Goal: Information Seeking & Learning: Learn about a topic

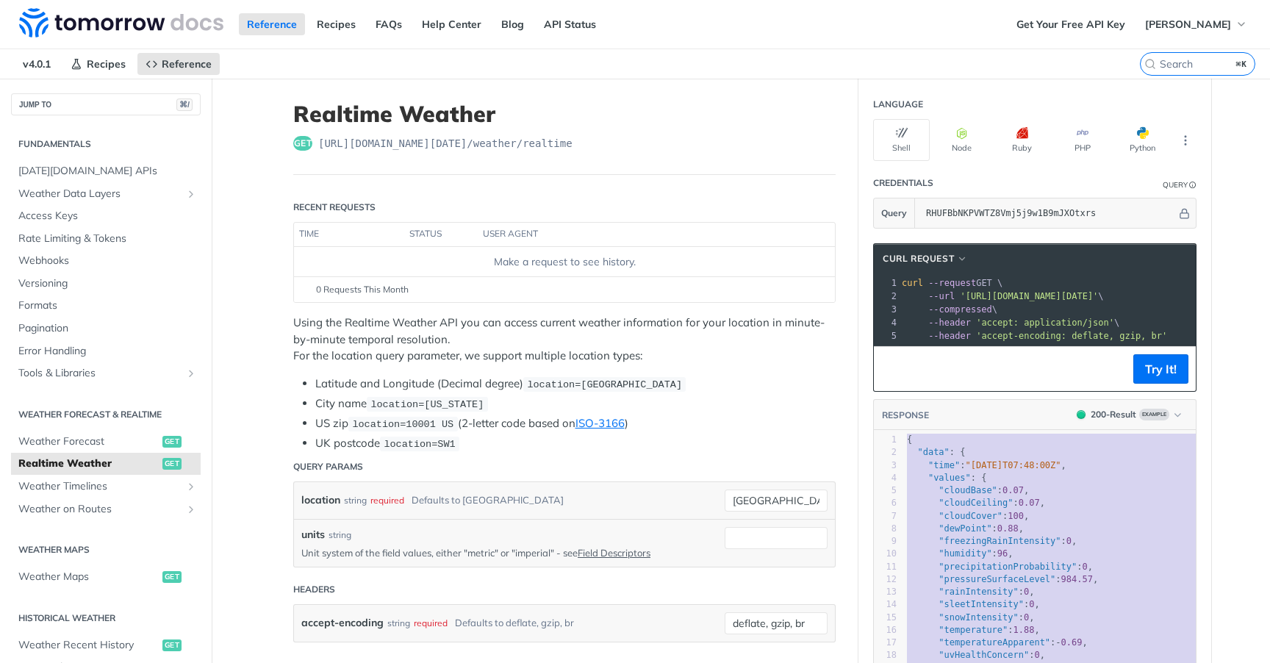
scroll to position [16, 0]
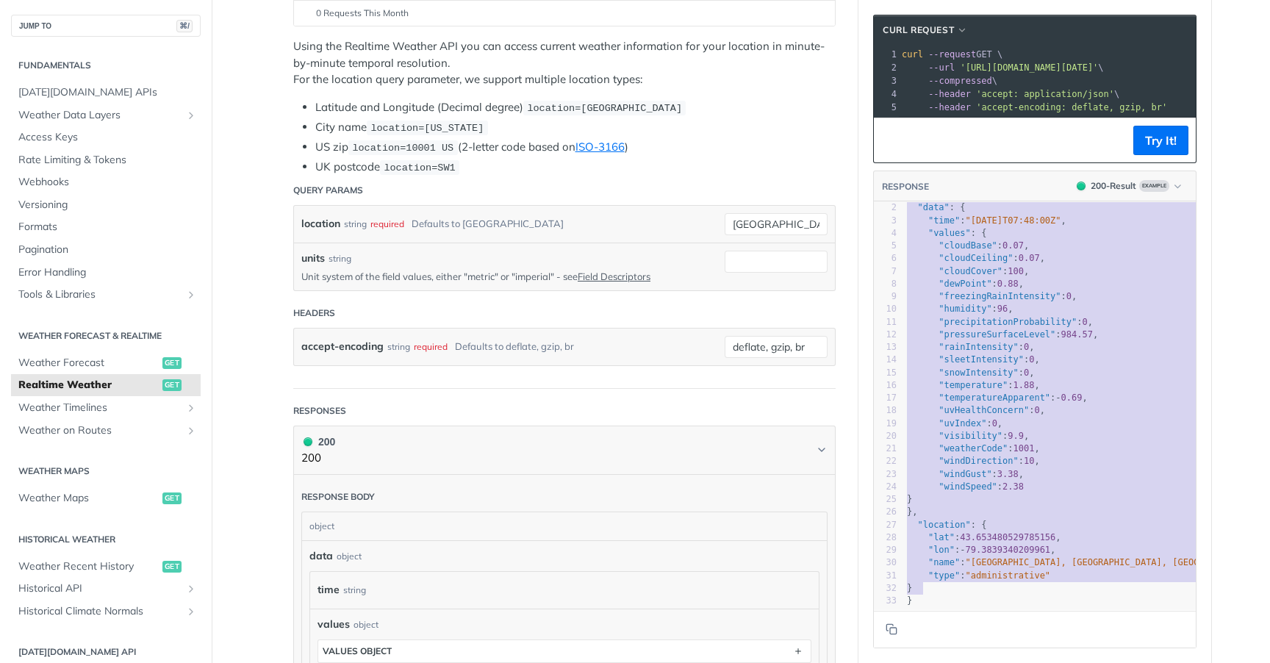
click at [980, 321] on span ""precipitationProbability"" at bounding box center [1008, 322] width 138 height 10
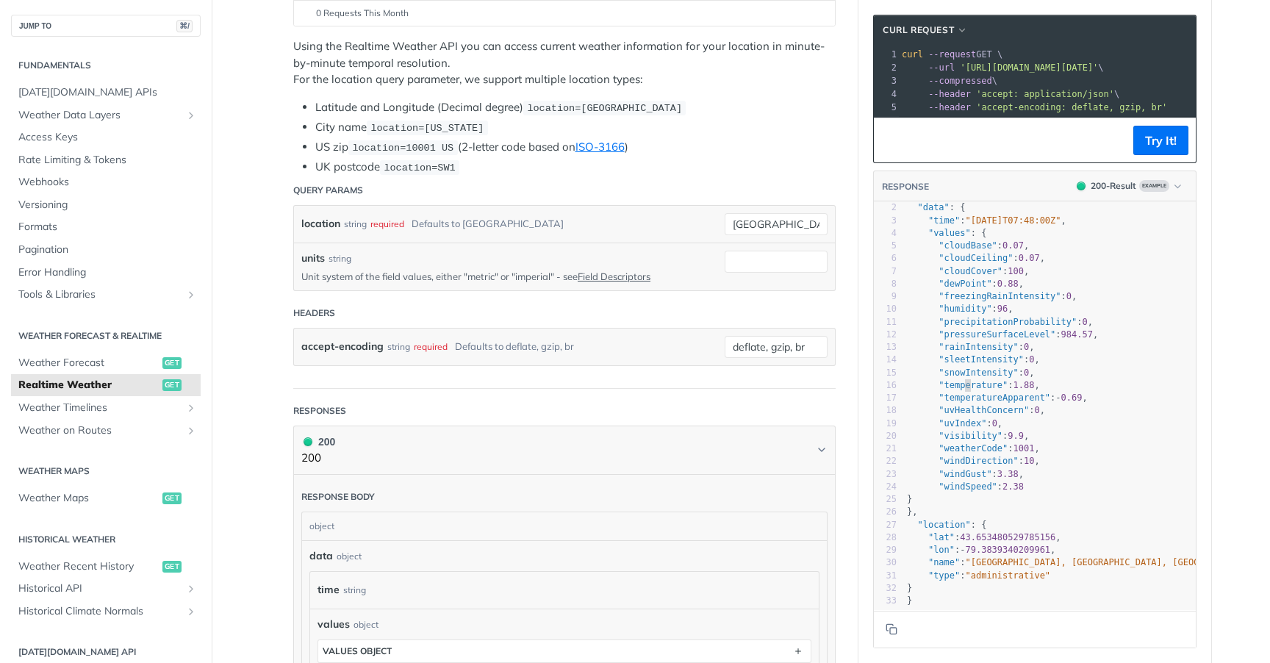
click at [965, 384] on span ""temperature"" at bounding box center [973, 385] width 69 height 10
type textarea "temperature"
click at [965, 384] on span ""temperature"" at bounding box center [973, 385] width 69 height 10
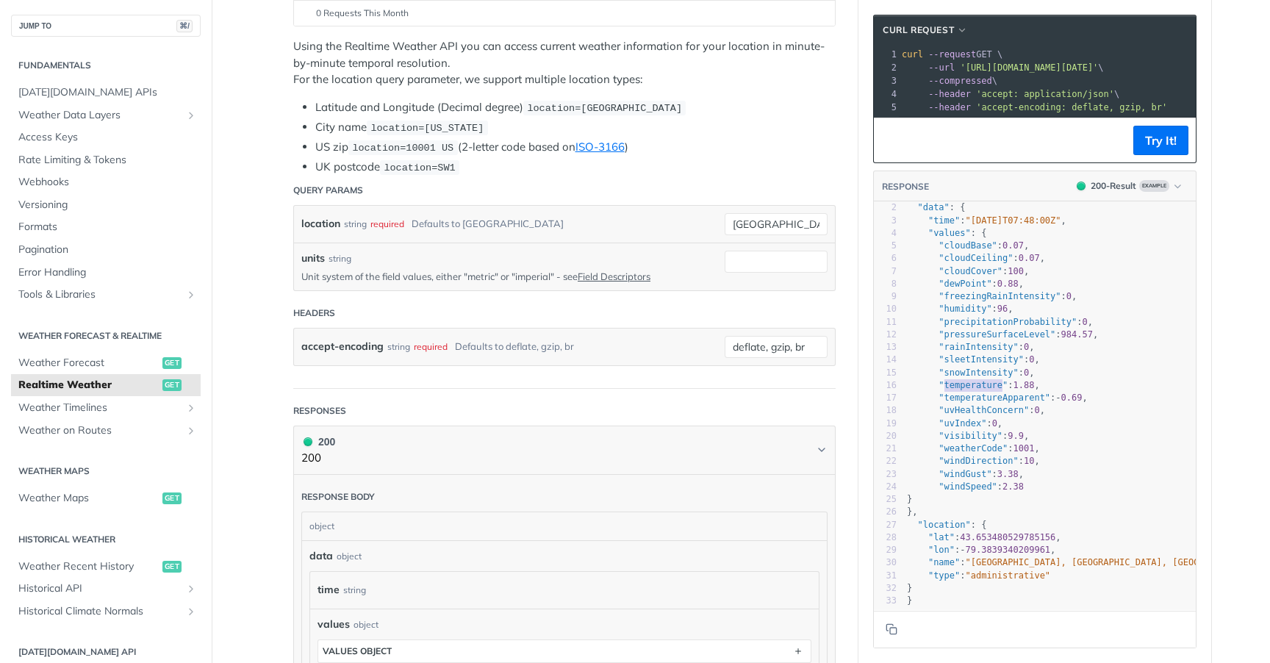
click at [1005, 401] on span ""temperatureApparent"" at bounding box center [995, 398] width 112 height 10
type textarea "temperatureApparent"
click at [1005, 401] on span ""temperatureApparent"" at bounding box center [995, 398] width 112 height 10
click at [981, 437] on span ""visibility"" at bounding box center [971, 436] width 64 height 10
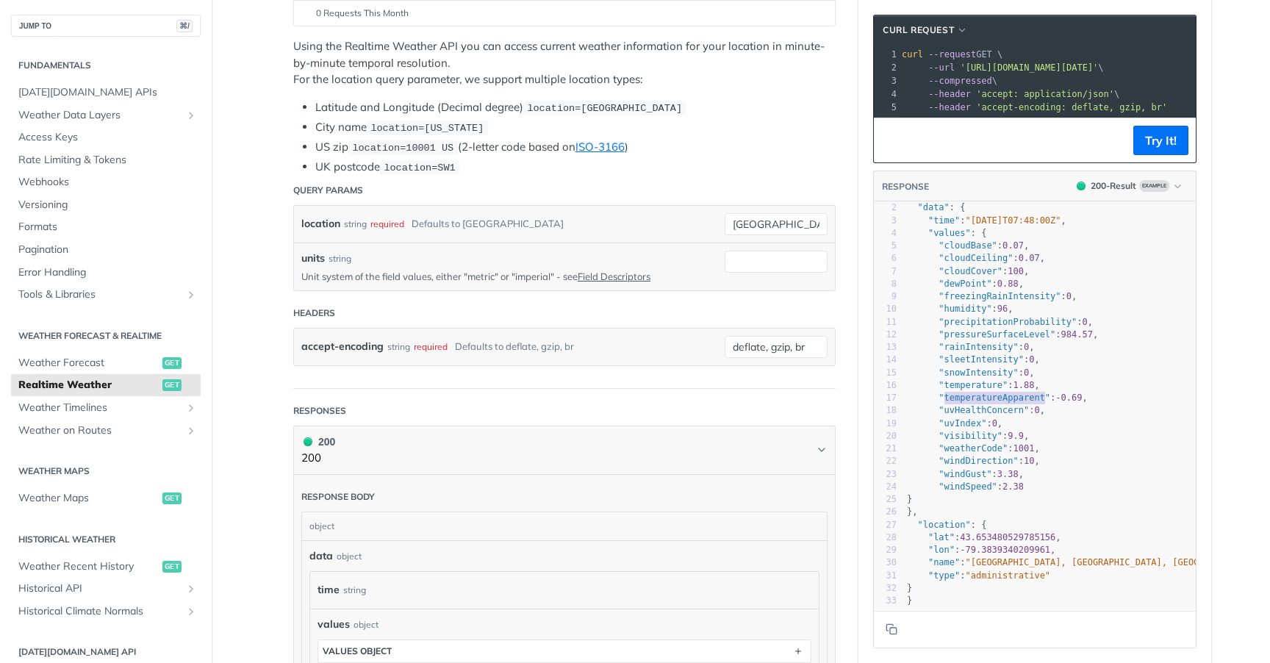
scroll to position [2, 0]
type textarea "visibility"
click at [981, 437] on span ""visibility"" at bounding box center [971, 436] width 64 height 10
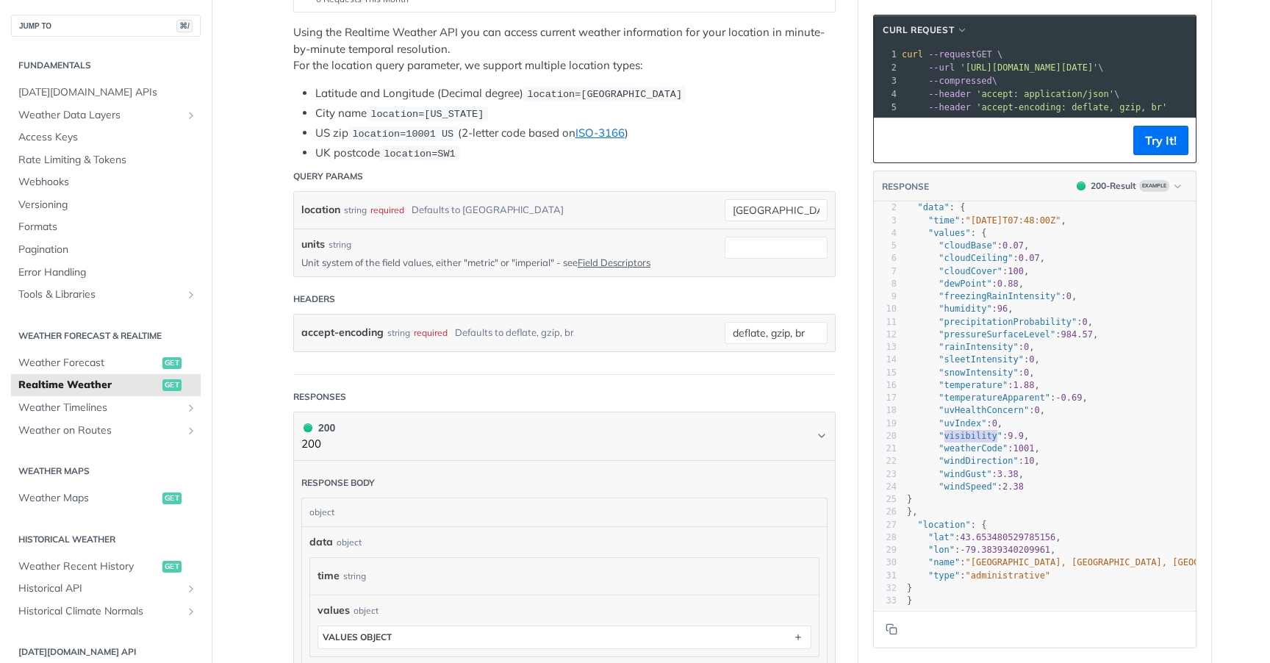
click at [986, 451] on span ""weatherCode"" at bounding box center [973, 448] width 69 height 10
type textarea "weatherCode"
click at [986, 451] on span ""weatherCode"" at bounding box center [973, 448] width 69 height 10
click at [955, 465] on span ""windDirection"" at bounding box center [978, 461] width 79 height 10
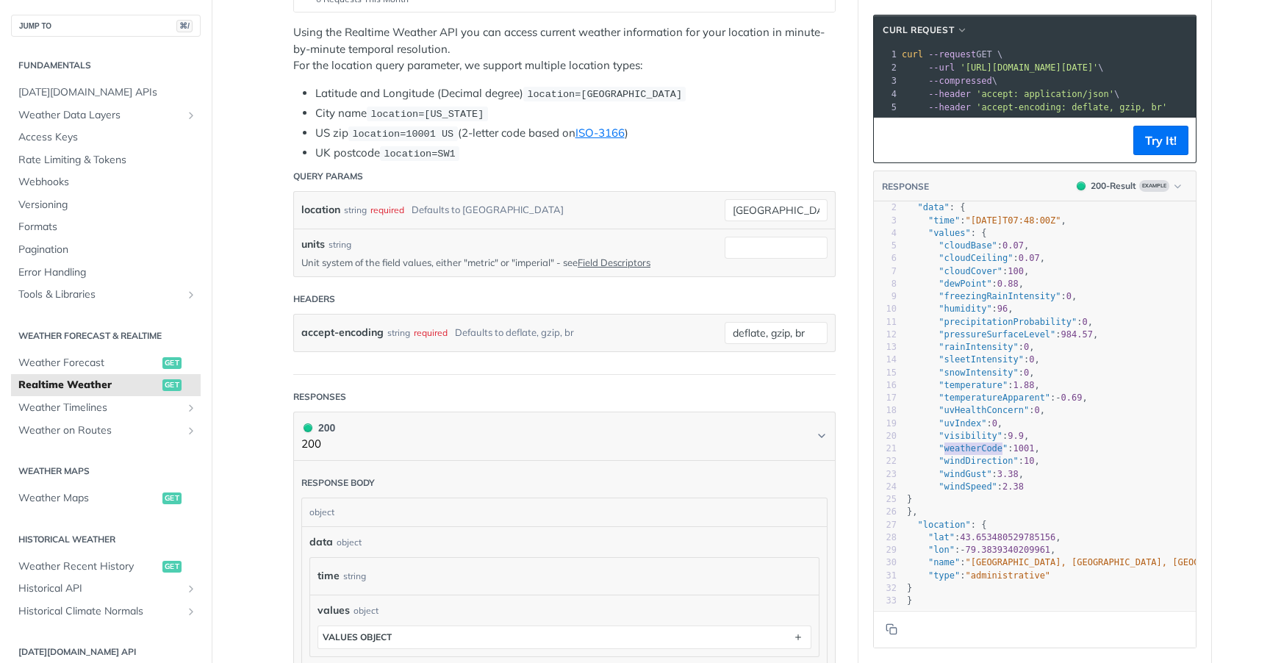
type textarea "windDirection"
click at [955, 465] on span ""windDirection"" at bounding box center [978, 461] width 79 height 10
click at [951, 468] on pre ""windDirection" : 10 ," at bounding box center [1092, 461] width 376 height 12
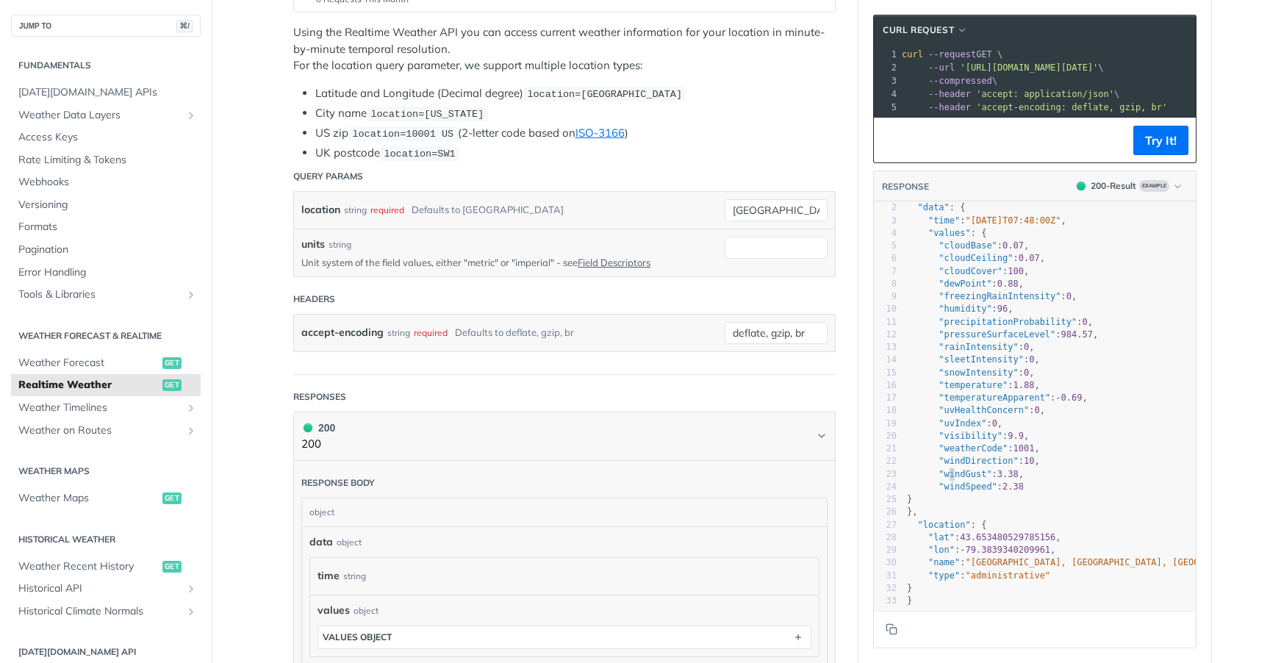
type textarea "windGust"
click at [951, 468] on pre ""windDirection" : 10 ," at bounding box center [1092, 461] width 376 height 12
click at [954, 484] on span ""windSpeed"" at bounding box center [968, 487] width 58 height 10
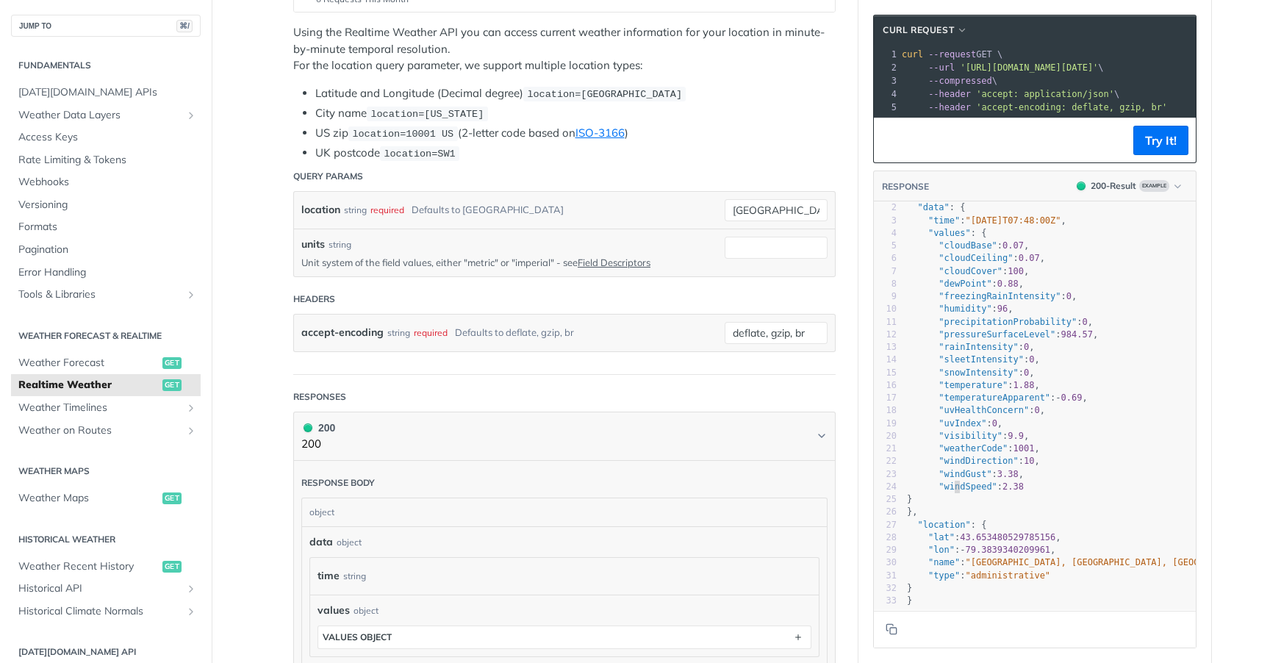
type textarea "windSpeed"
click at [954, 484] on span ""windSpeed"" at bounding box center [968, 487] width 58 height 10
click at [963, 246] on span ""cloudBase"" at bounding box center [968, 245] width 58 height 10
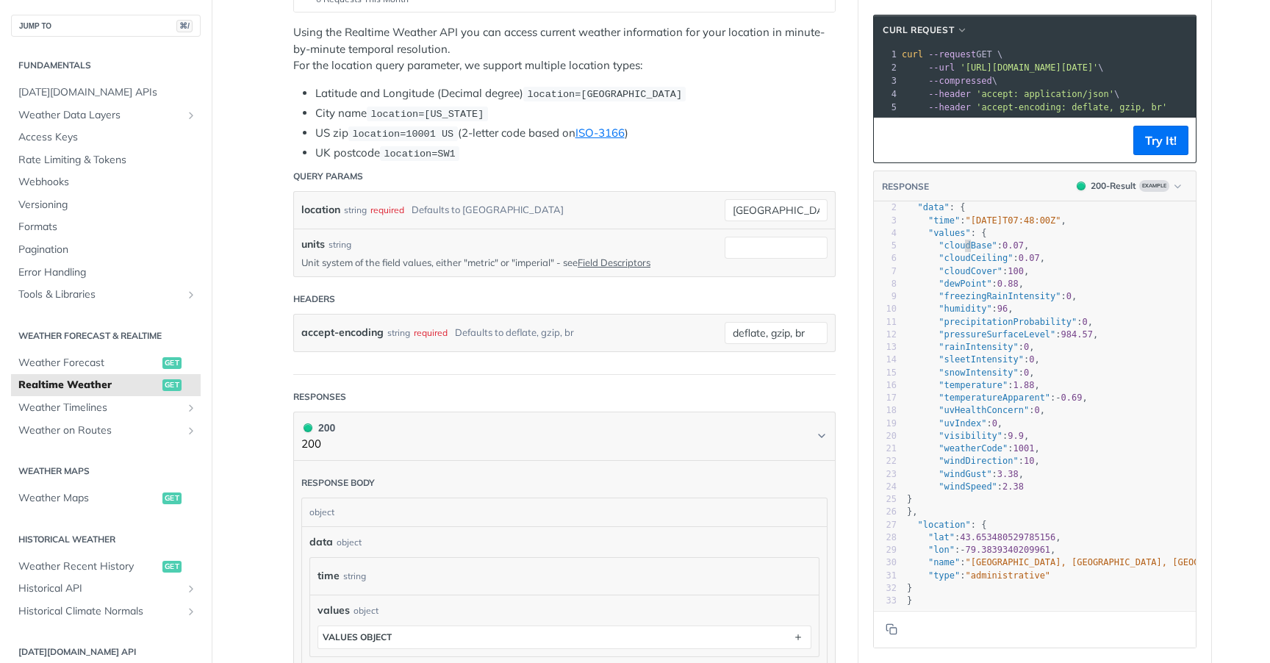
type textarea "cloudBase"
click at [963, 246] on span ""cloudBase"" at bounding box center [968, 245] width 58 height 10
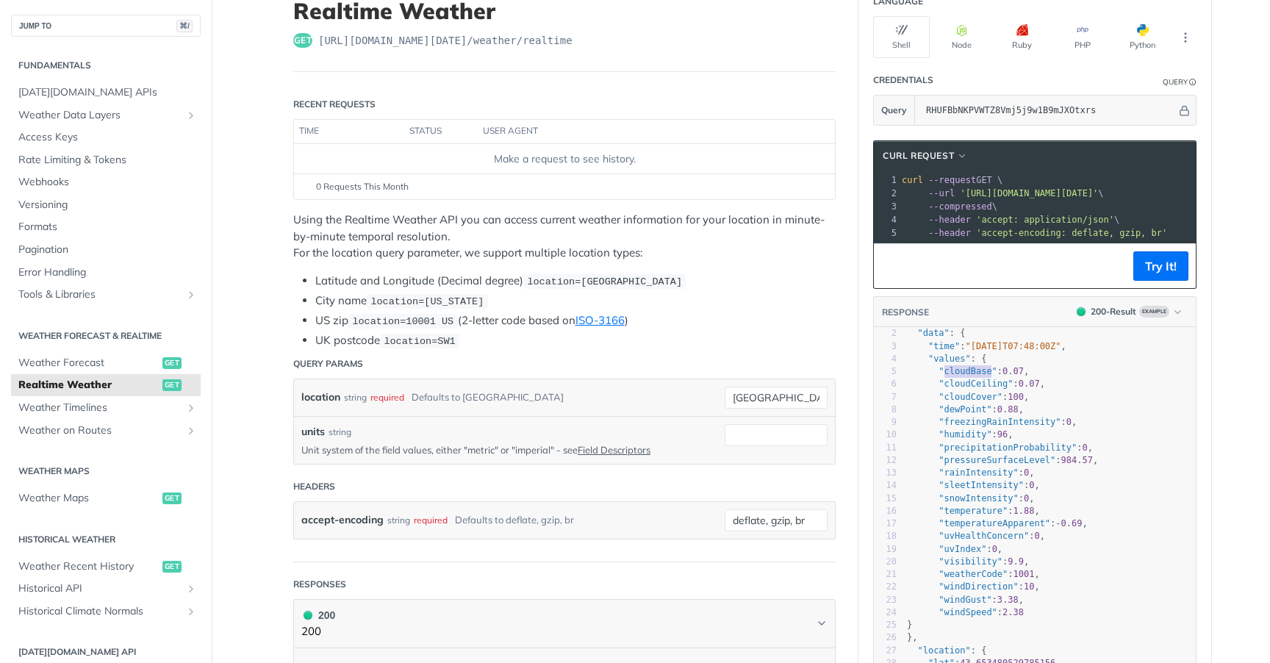
scroll to position [104, 0]
click at [972, 471] on span ""rainIntensity"" at bounding box center [978, 471] width 79 height 10
type textarea "rainIntensity"
click at [972, 471] on span ""rainIntensity"" at bounding box center [978, 471] width 79 height 10
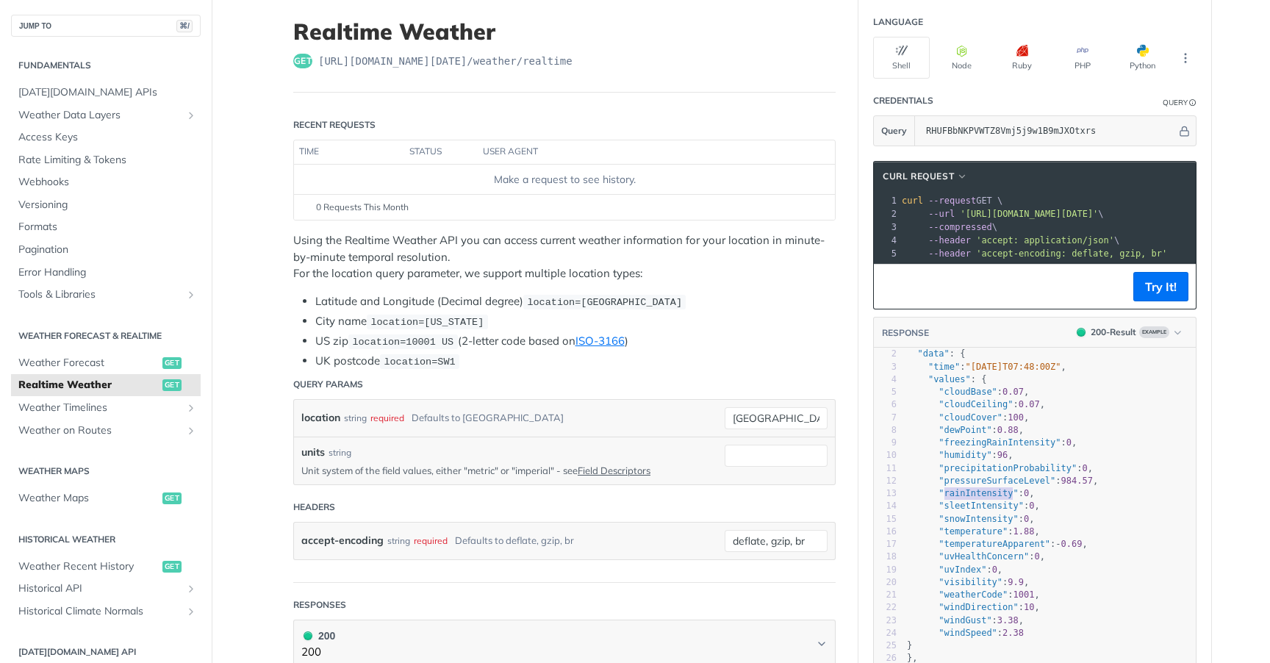
scroll to position [92, 0]
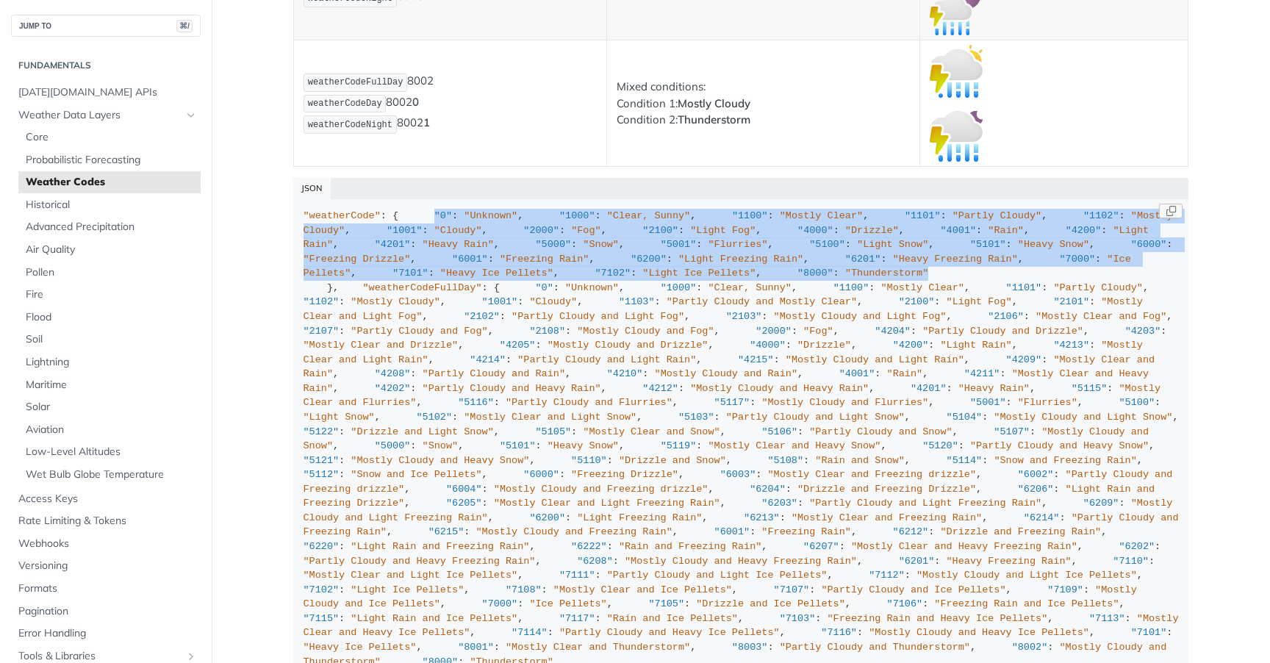
drag, startPoint x: 340, startPoint y: 274, endPoint x: 530, endPoint y: 601, distance: 378.5
copy div ""0" : "Unknown" , "1000" : "Clear, Sunny" , "1100" : "Mostly Clear" , "1101" : …"
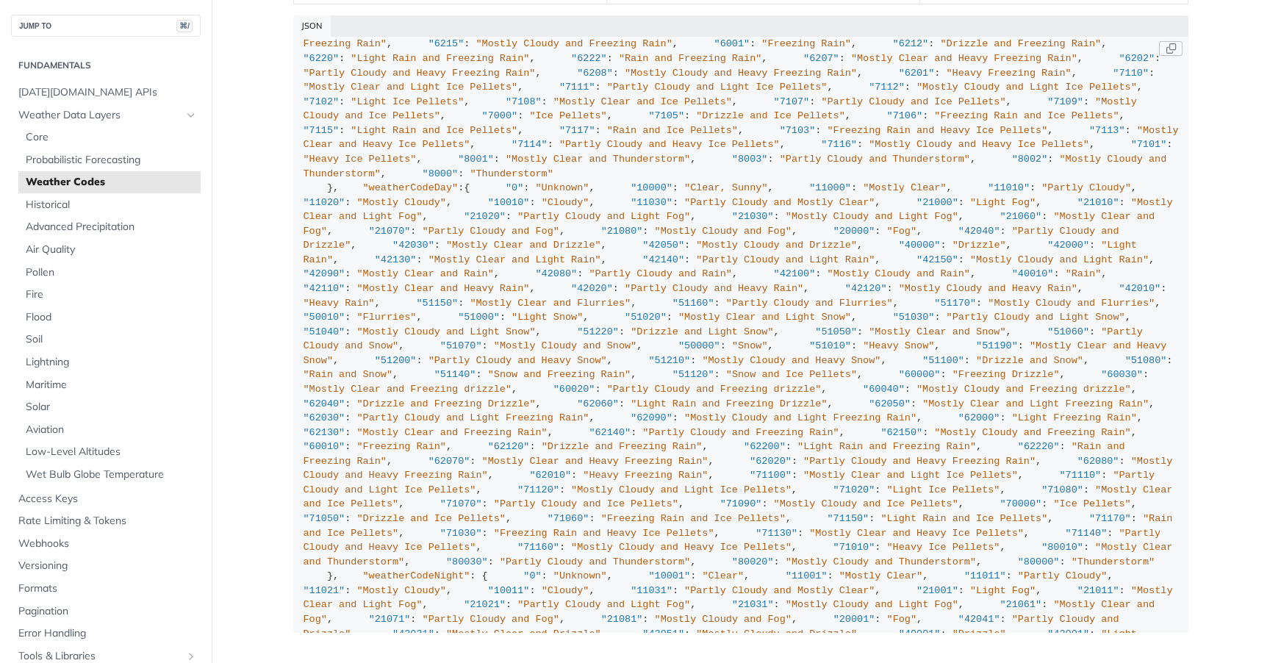
scroll to position [329, 0]
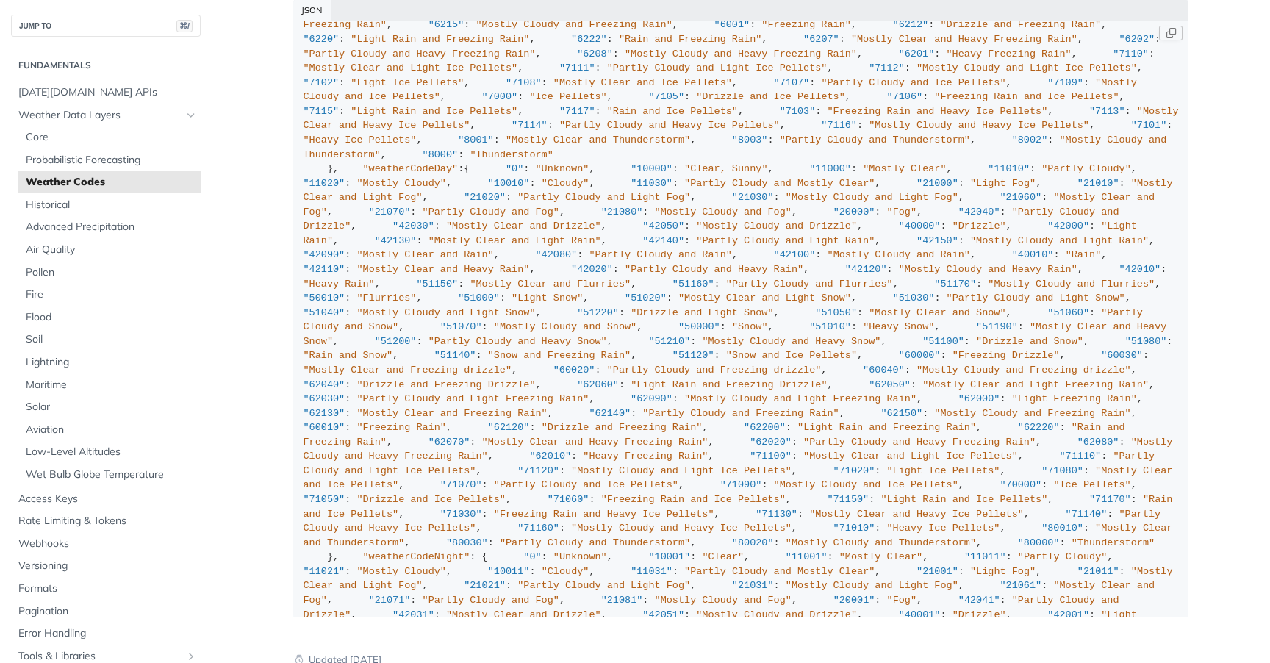
drag, startPoint x: 340, startPoint y: 354, endPoint x: 470, endPoint y: 538, distance: 224.8
click at [470, 538] on div ""weatherCode" : { "0" : "Unknown" , "1000" : "Clear, Sunny" , "1100" : "Mostly …" at bounding box center [742, 327] width 876 height 1251
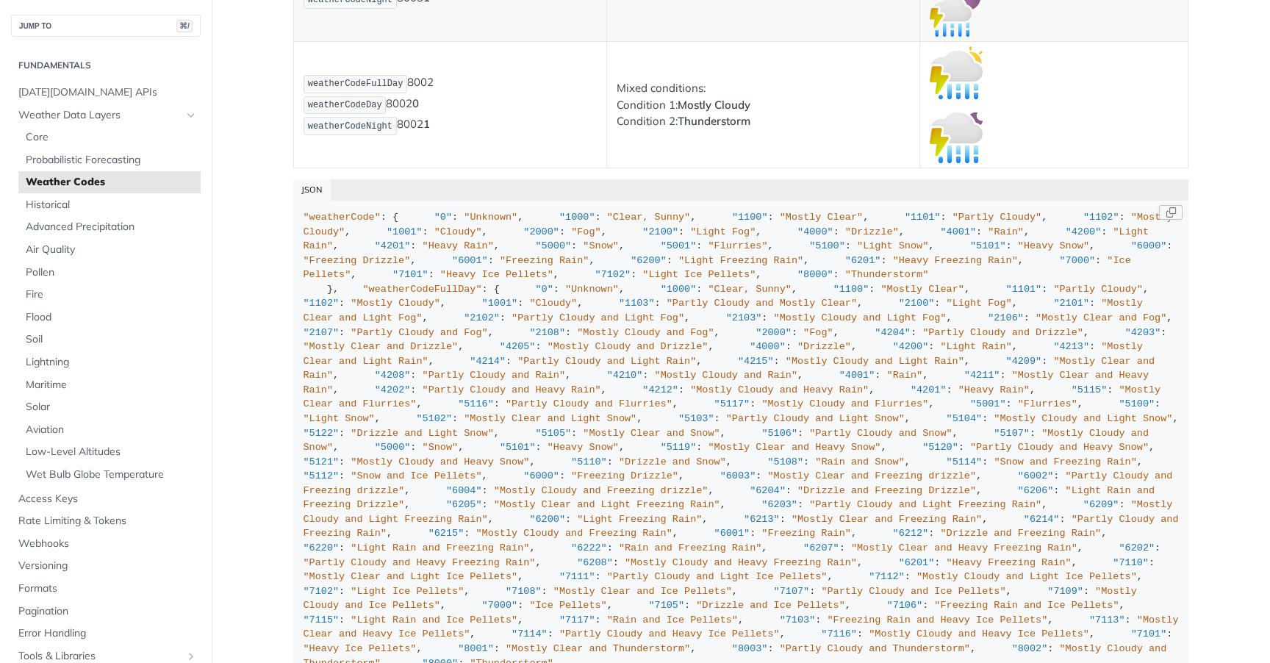
scroll to position [10581, 0]
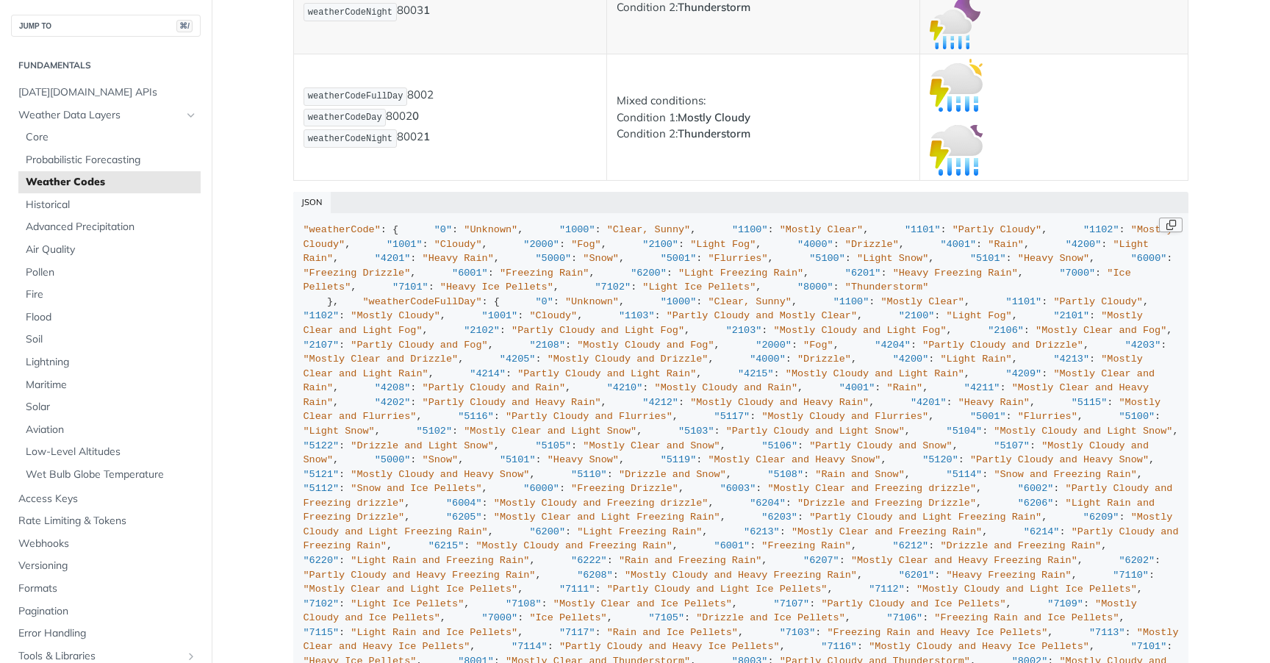
click at [1165, 232] on button "Copy Code" at bounding box center [1171, 225] width 24 height 15
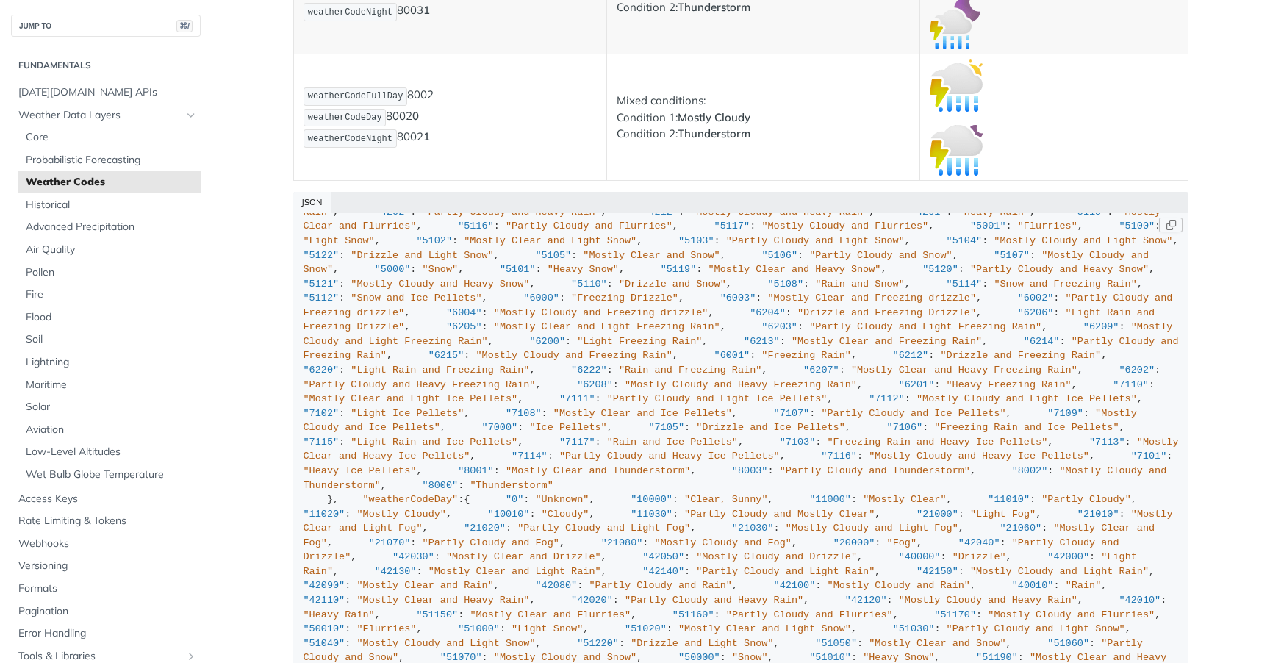
scroll to position [191, 0]
click at [1173, 232] on button "Copy Code" at bounding box center [1171, 225] width 24 height 15
